Goal: Transaction & Acquisition: Download file/media

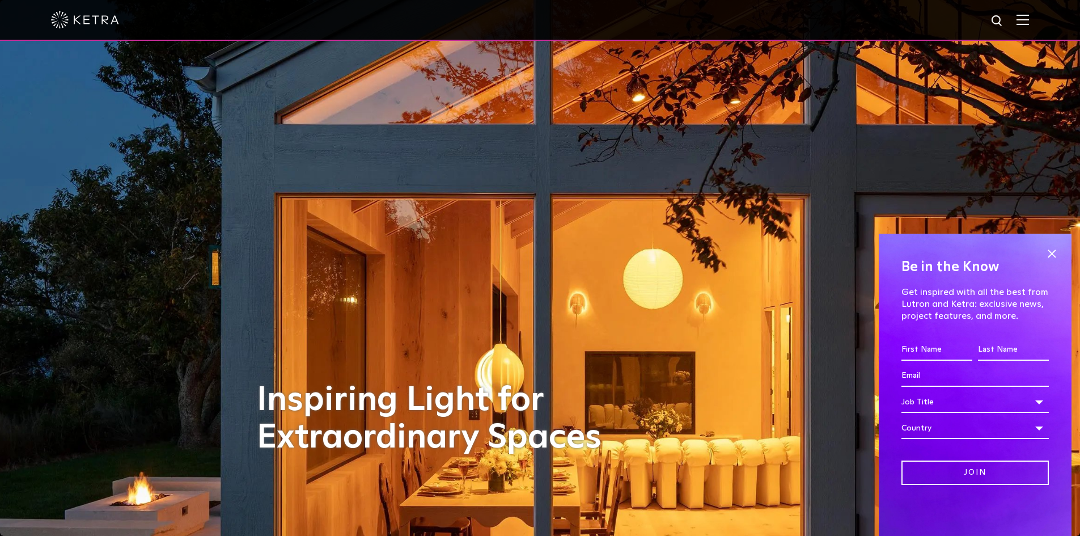
click at [1029, 21] on img at bounding box center [1023, 19] width 12 height 11
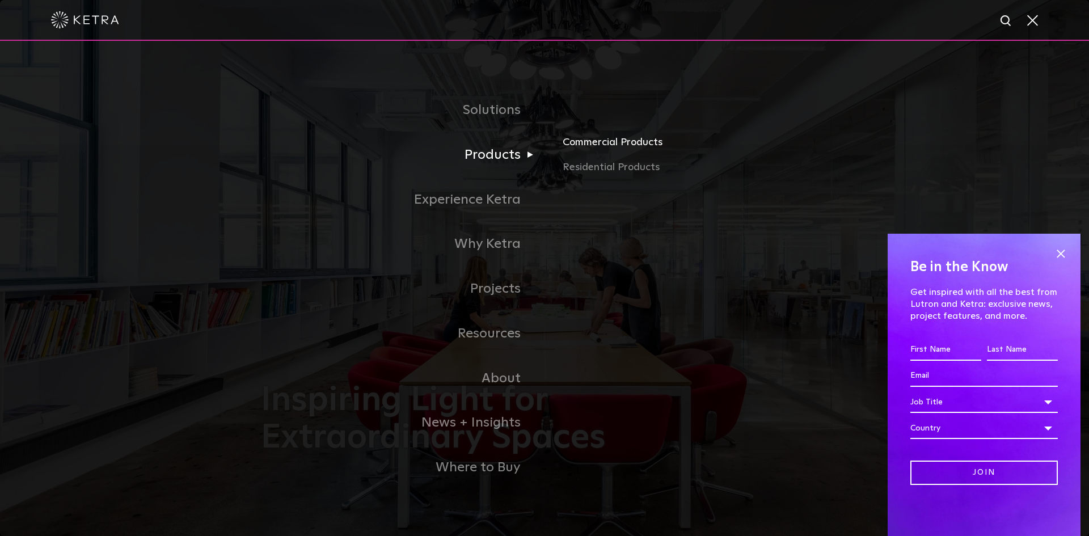
click at [620, 143] on link "Commercial Products" at bounding box center [694, 146] width 265 height 25
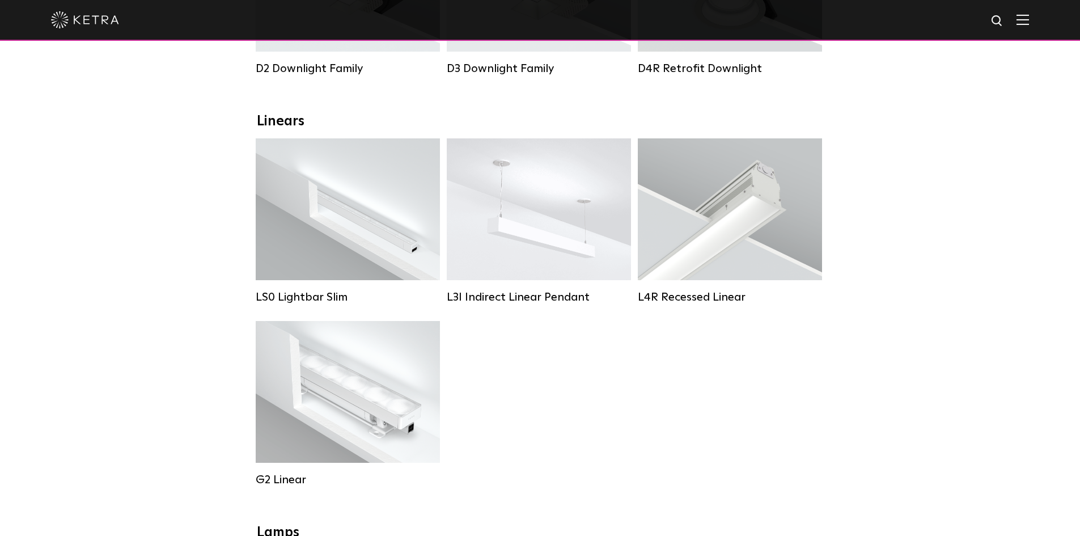
scroll to position [170, 0]
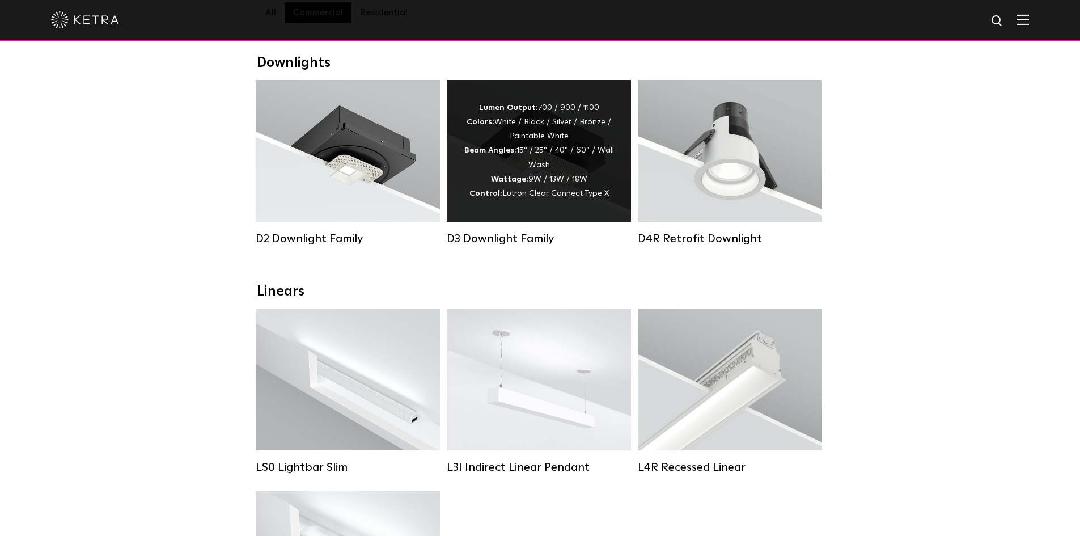
click at [540, 186] on div "Lumen Output: 700 / 900 / 1100 Colors: White / Black / Silver / Bronze / Painta…" at bounding box center [539, 151] width 150 height 100
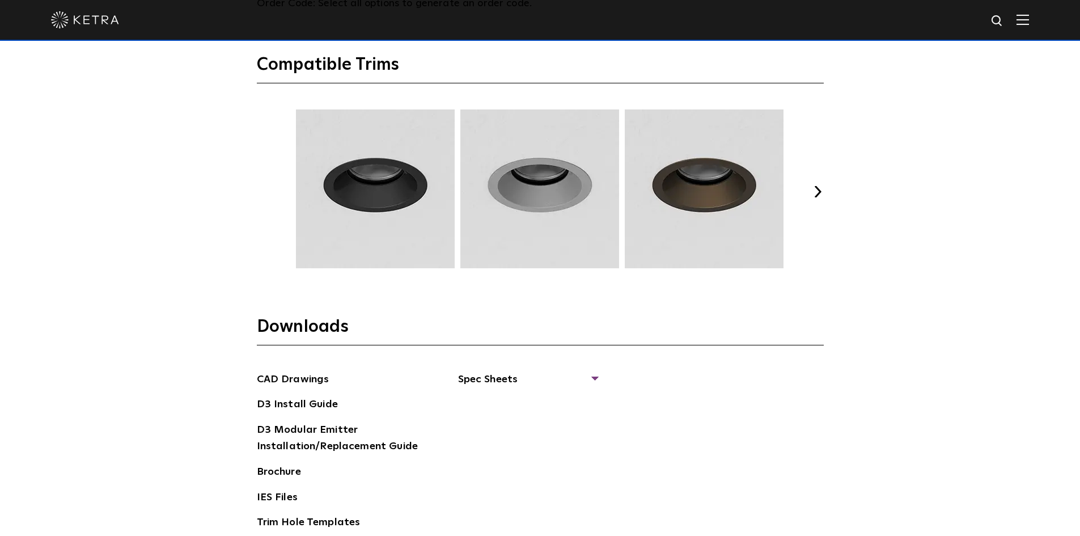
scroll to position [1871, 0]
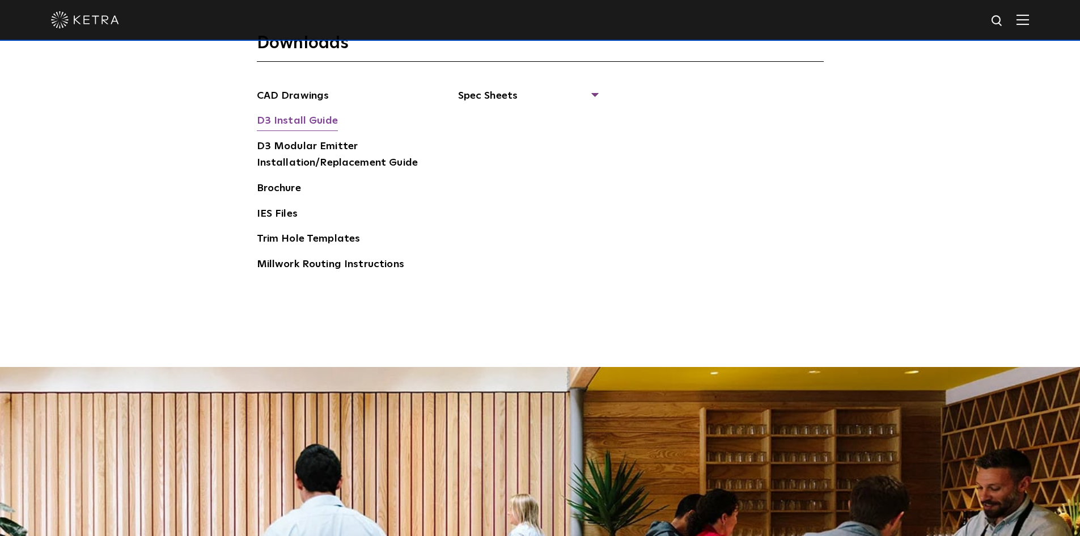
click at [300, 122] on link "D3 Install Guide" at bounding box center [297, 122] width 81 height 18
click at [270, 188] on link "Brochure" at bounding box center [279, 189] width 44 height 18
